Goal: Information Seeking & Learning: Learn about a topic

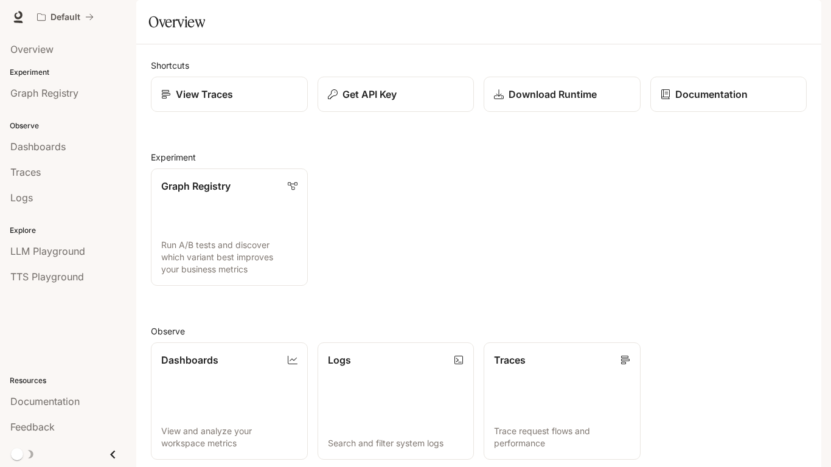
scroll to position [224, 0]
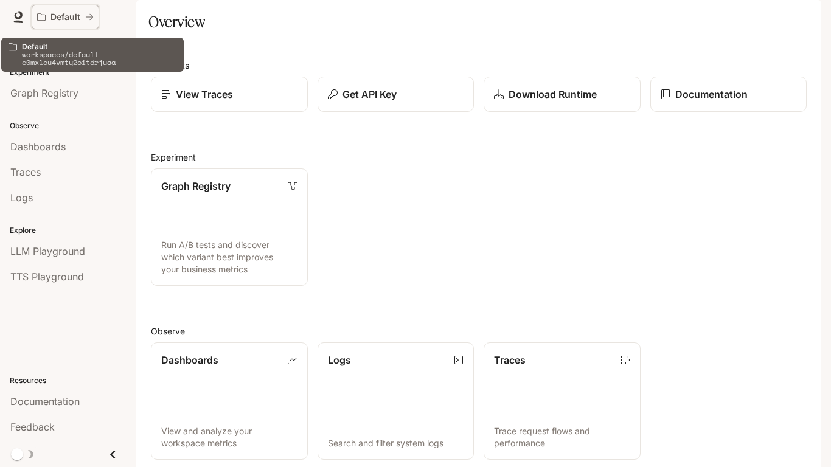
click at [88, 19] on icon "All workspaces" at bounding box center [89, 17] width 9 height 9
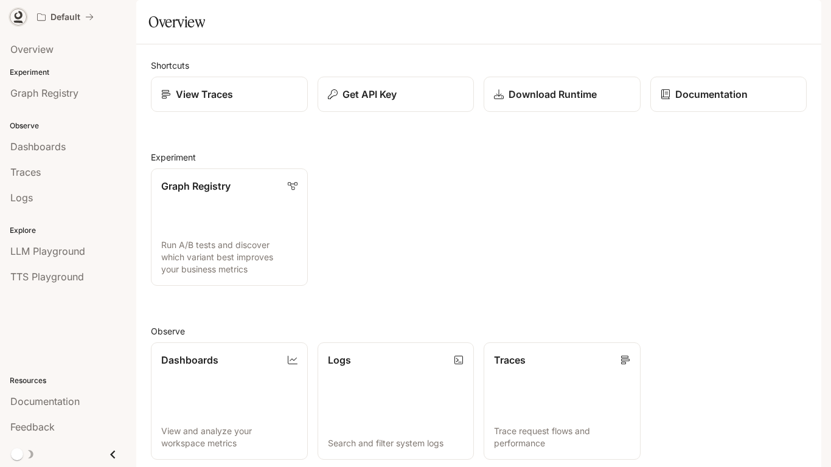
click at [18, 14] on icon at bounding box center [18, 17] width 12 height 12
click at [81, 141] on div "Dashboards" at bounding box center [68, 146] width 116 height 15
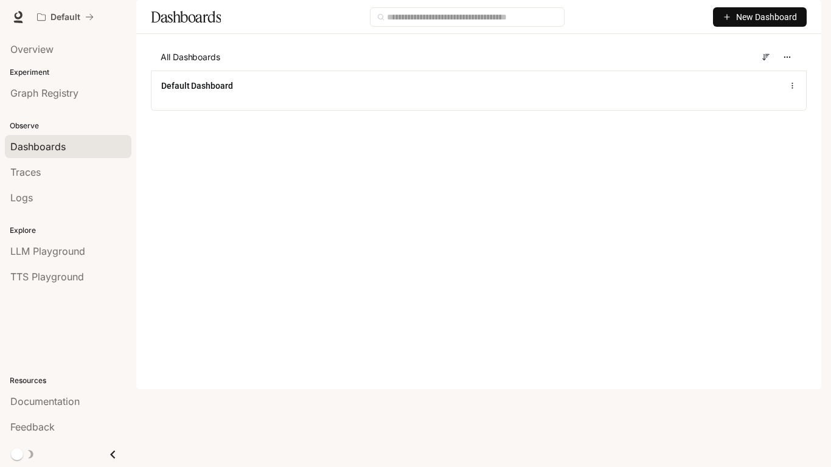
click at [751, 24] on span "New Dashboard" at bounding box center [766, 16] width 61 height 13
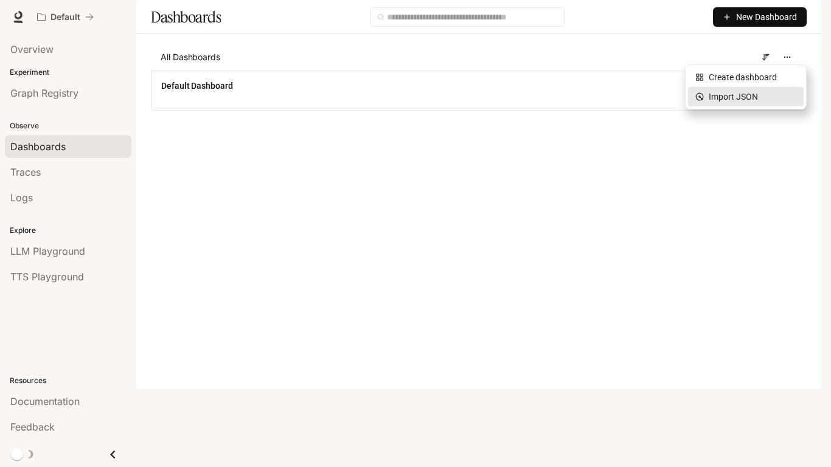
click at [749, 99] on div "Import JSON" at bounding box center [745, 96] width 101 height 13
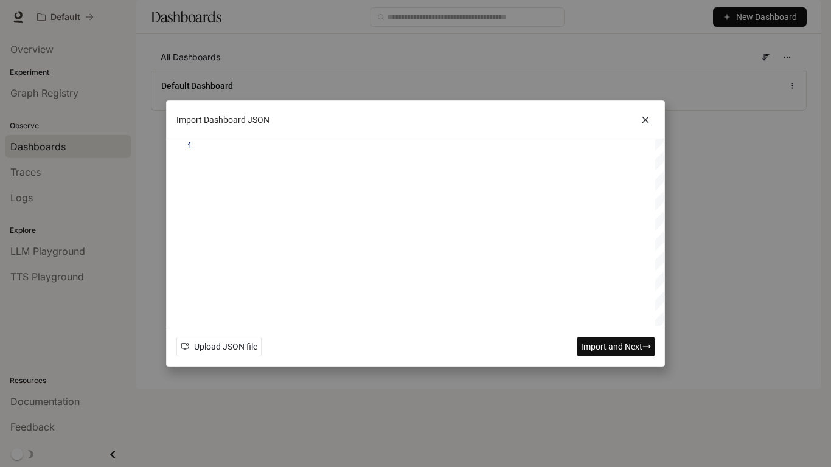
click at [648, 125] on icon at bounding box center [645, 120] width 18 height 18
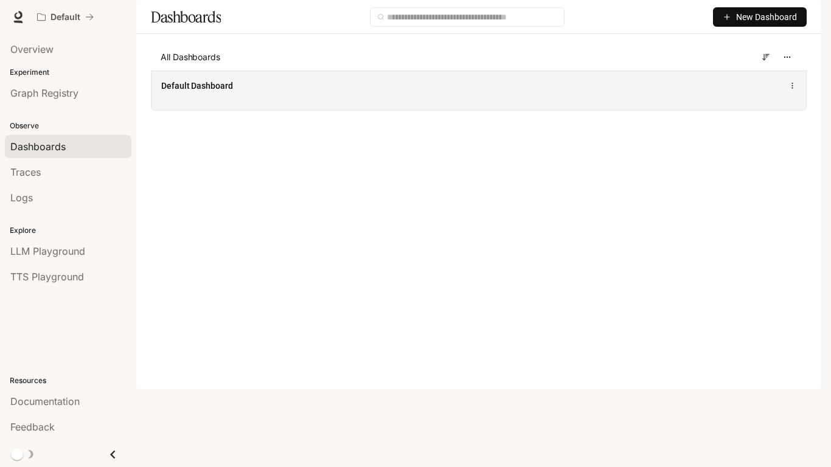
click at [406, 110] on div "Default Dashboard" at bounding box center [478, 91] width 654 height 40
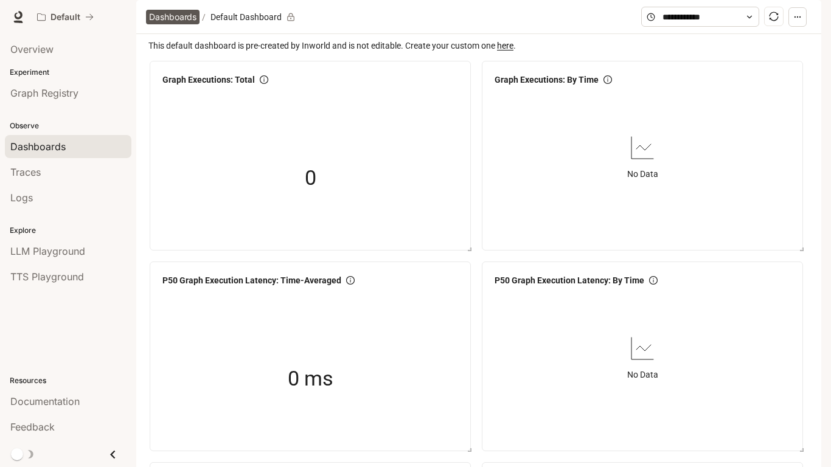
click at [189, 24] on span "Dashboards" at bounding box center [172, 17] width 47 height 15
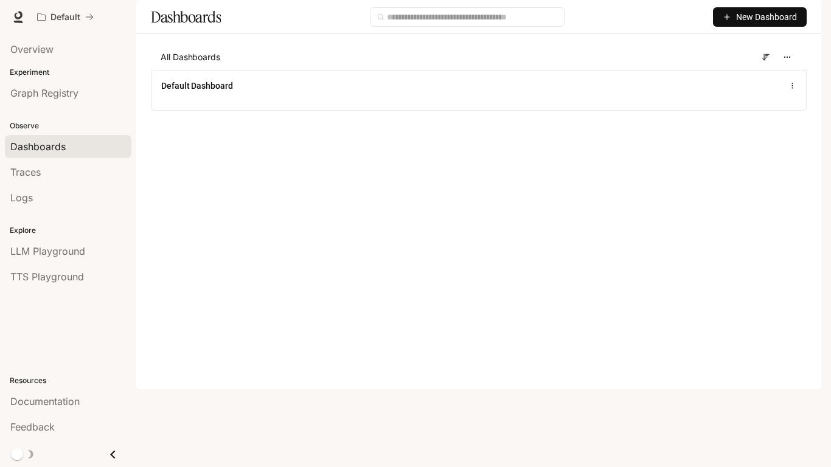
click at [760, 24] on span "New Dashboard" at bounding box center [766, 16] width 61 height 13
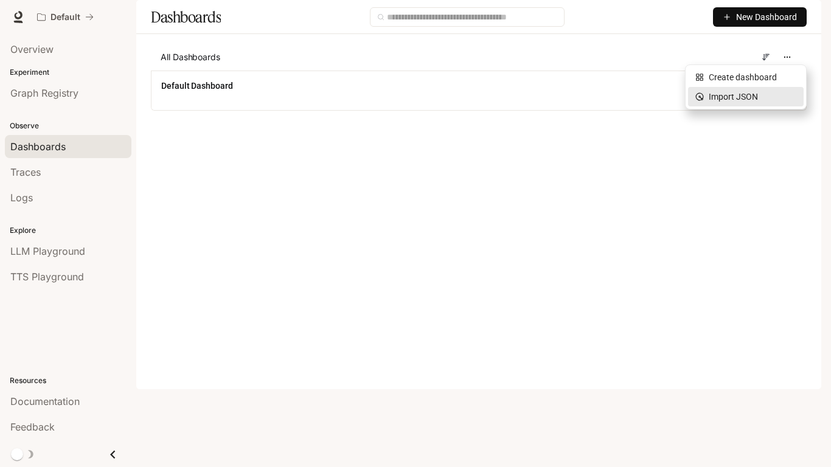
click at [727, 99] on div "Import JSON" at bounding box center [745, 96] width 101 height 13
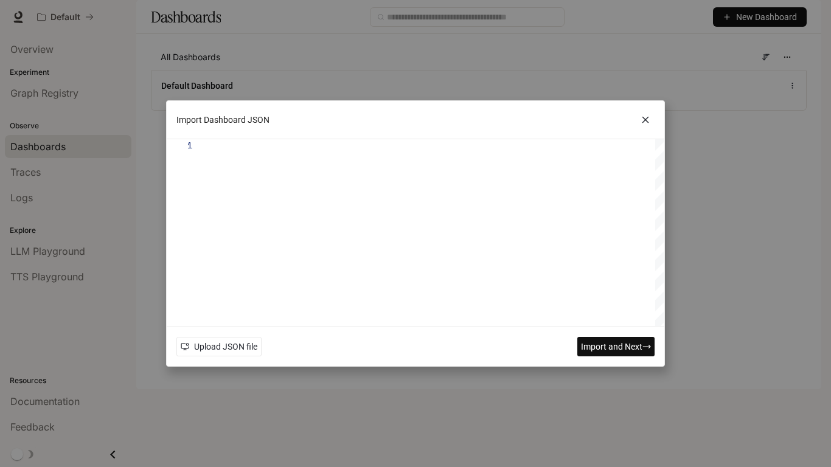
click at [353, 298] on div at bounding box center [436, 232] width 455 height 187
type textarea "**********"
click at [614, 342] on span "Import and Next" at bounding box center [611, 346] width 61 height 13
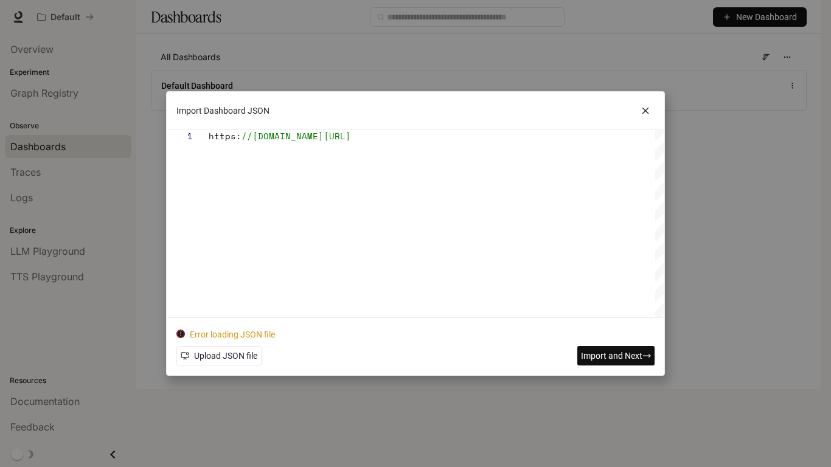
click at [644, 108] on icon at bounding box center [645, 111] width 18 height 18
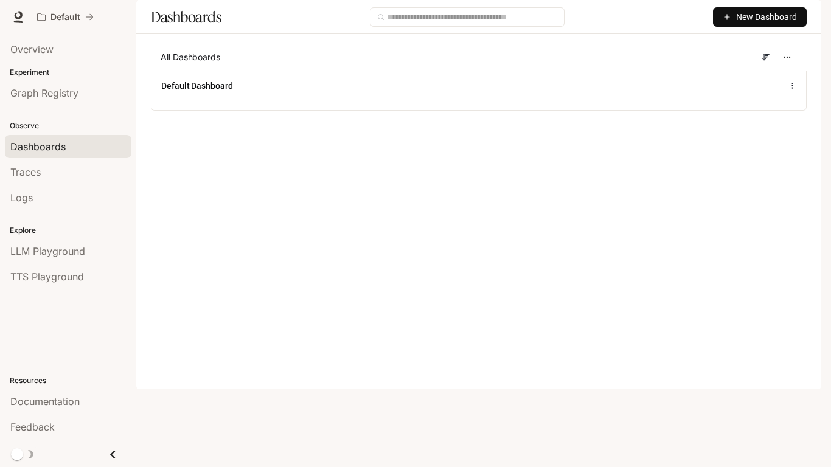
click at [743, 24] on span "New Dashboard" at bounding box center [766, 16] width 61 height 13
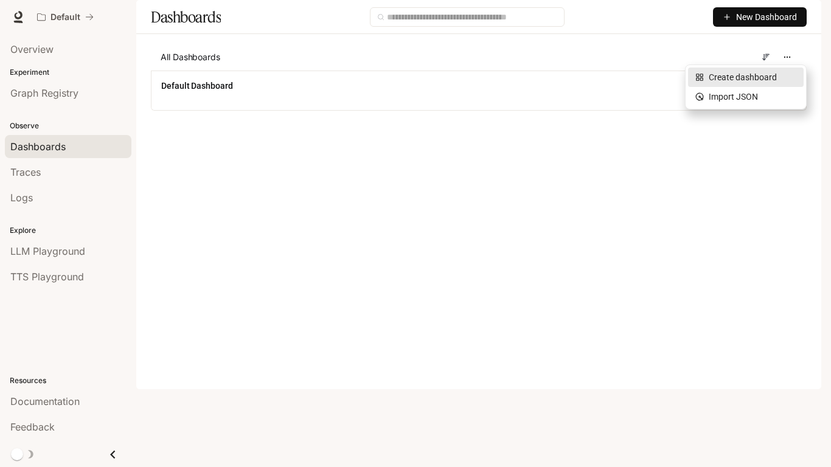
click at [738, 77] on div "Create dashboard" at bounding box center [745, 77] width 101 height 13
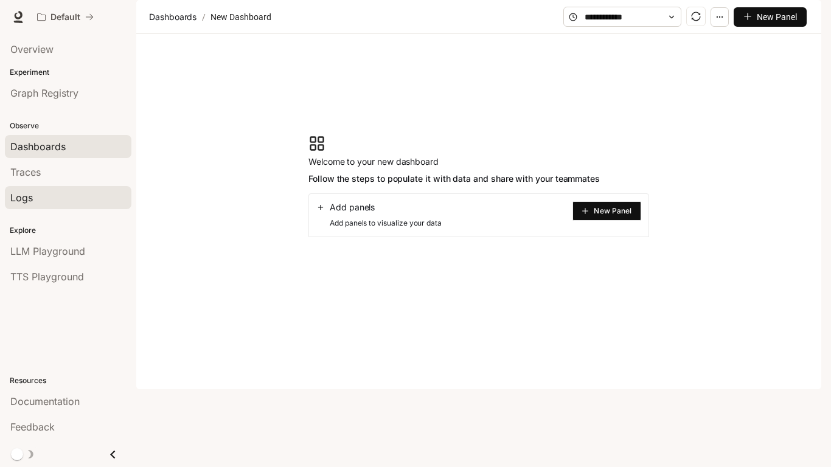
click at [87, 199] on div "Logs" at bounding box center [68, 197] width 116 height 15
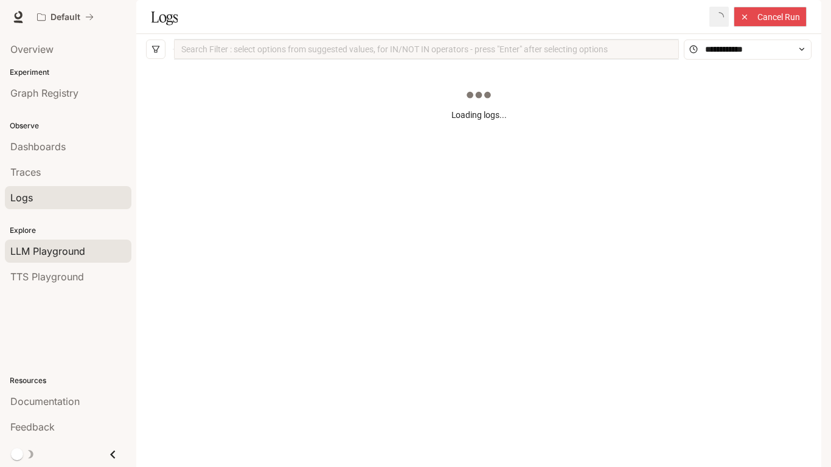
click at [89, 246] on div "LLM Playground" at bounding box center [68, 251] width 116 height 15
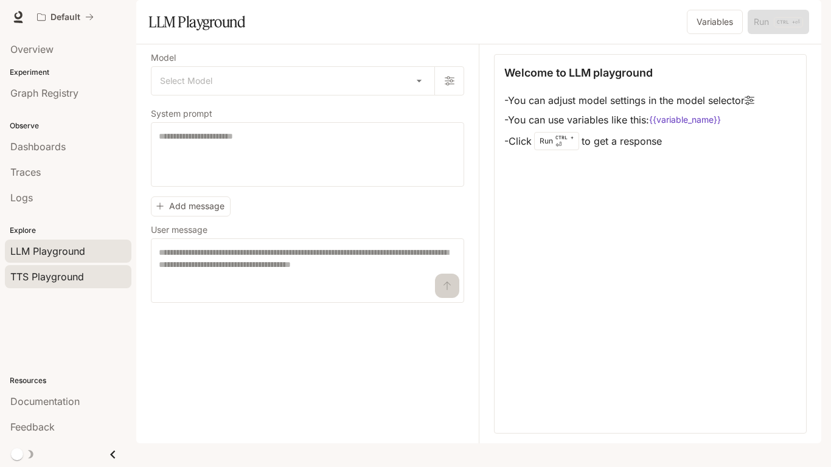
click at [85, 271] on div "TTS Playground" at bounding box center [68, 276] width 116 height 15
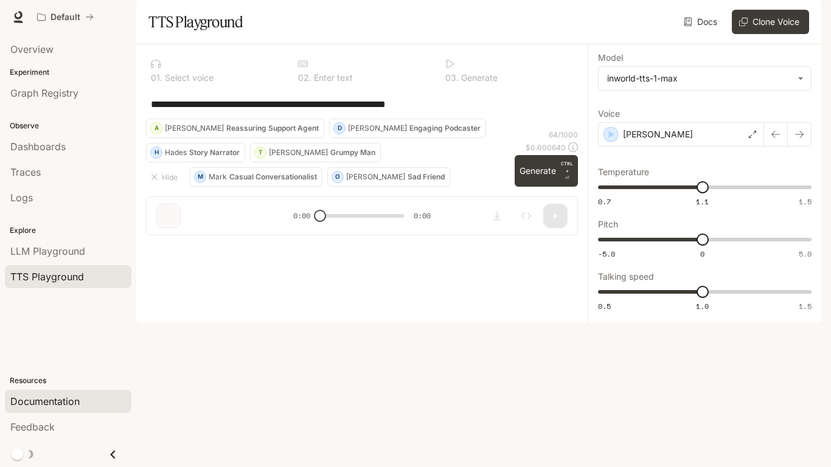
click at [89, 406] on div "Documentation" at bounding box center [68, 401] width 116 height 15
click at [485, 119] on div "**********" at bounding box center [362, 103] width 432 height 29
